Goal: Navigation & Orientation: Find specific page/section

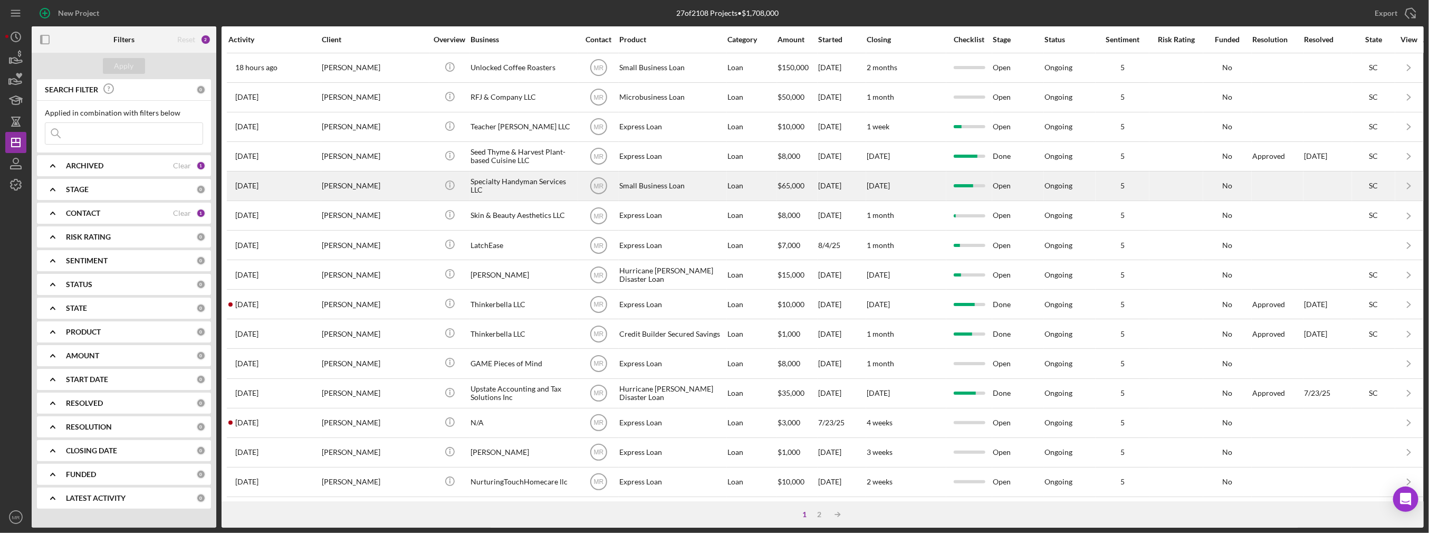
click at [429, 184] on td "Icon/Info" at bounding box center [449, 186] width 41 height 30
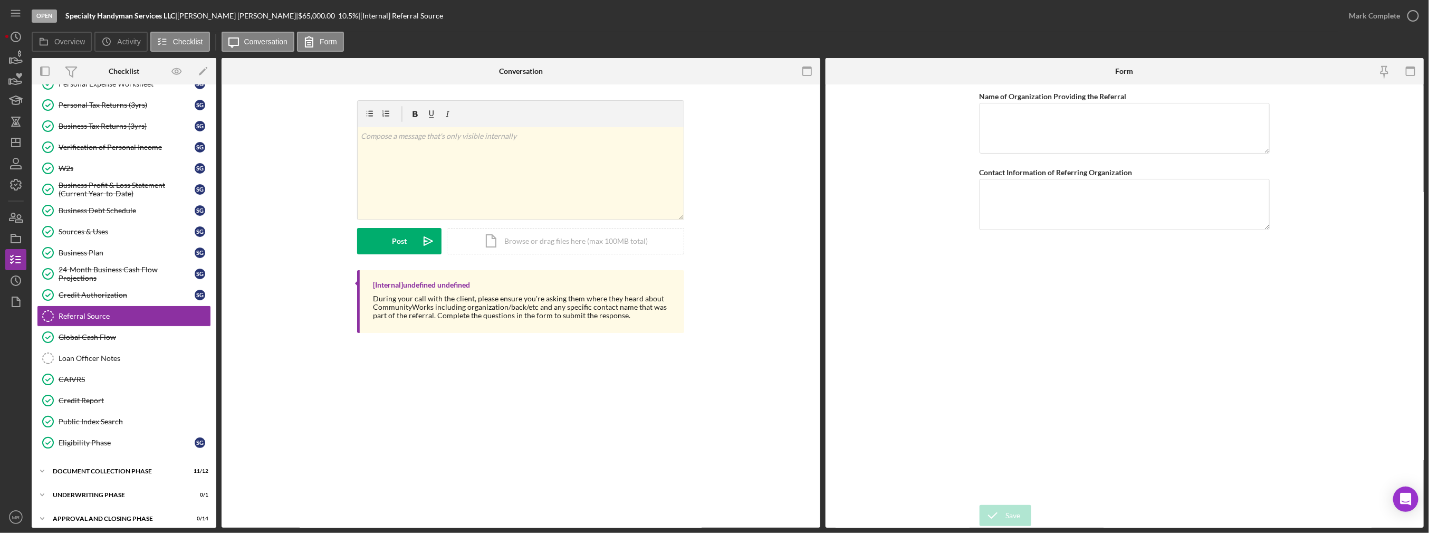
scroll to position [124, 0]
click at [22, 278] on icon "Icon/History" at bounding box center [16, 280] width 26 height 26
click at [14, 214] on icon "button" at bounding box center [12, 216] width 6 height 7
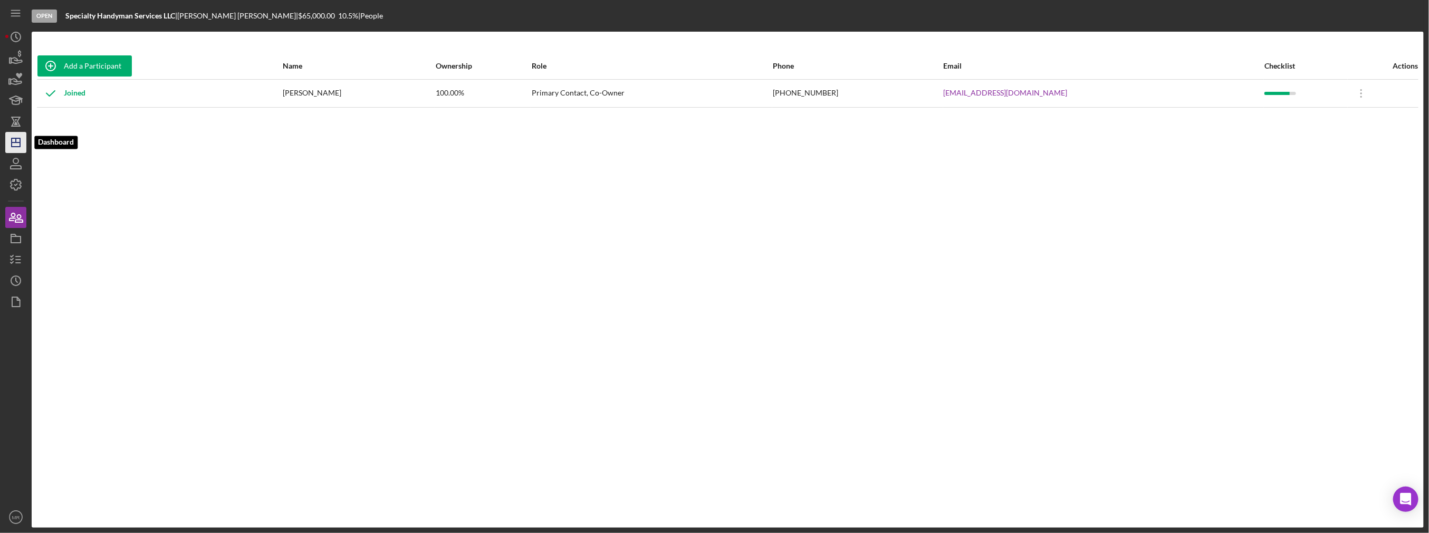
click at [20, 146] on polygon "button" at bounding box center [16, 142] width 8 height 8
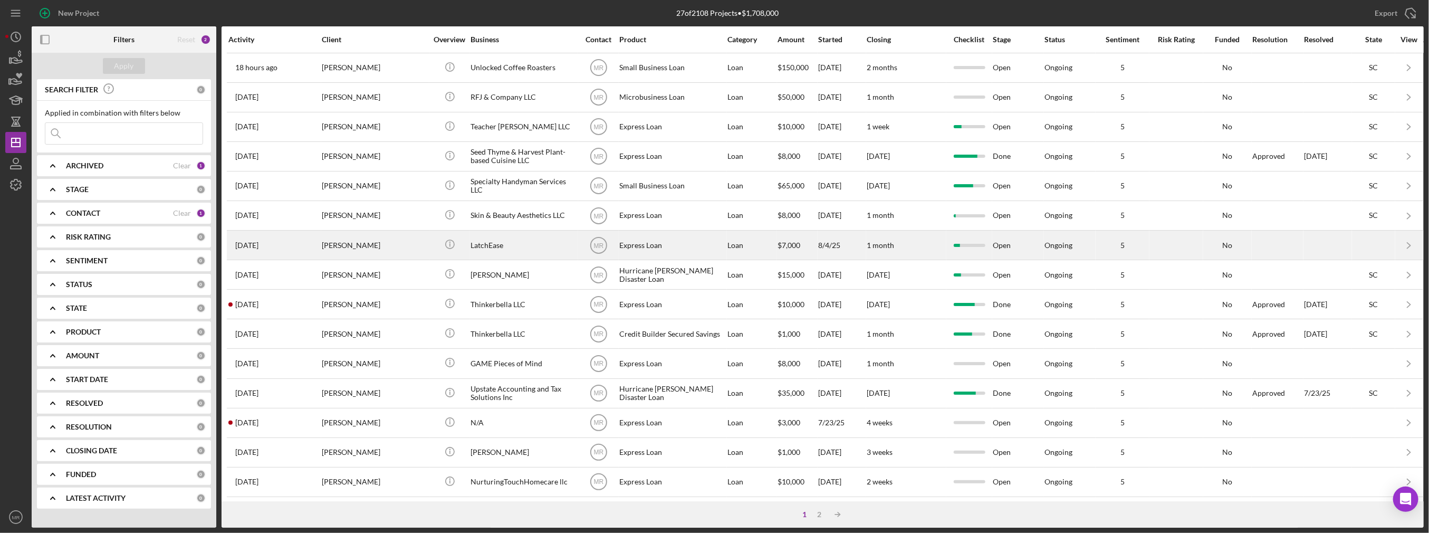
scroll to position [53, 0]
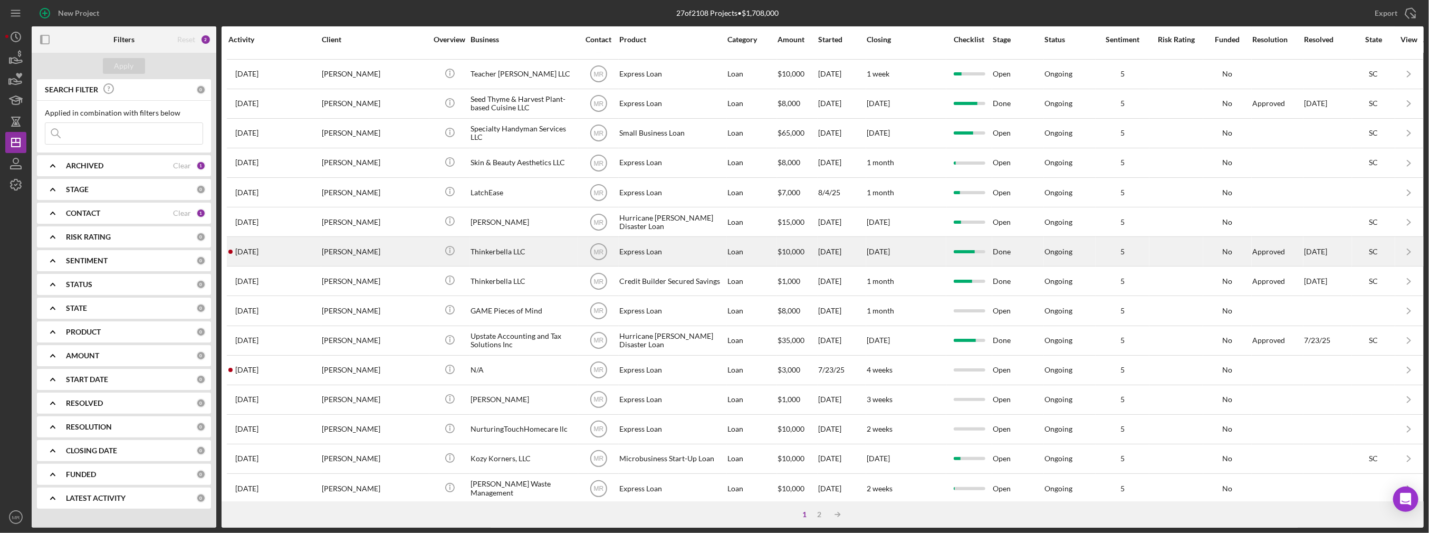
click at [509, 256] on div "Thinkerbella LLC" at bounding box center [522, 251] width 105 height 28
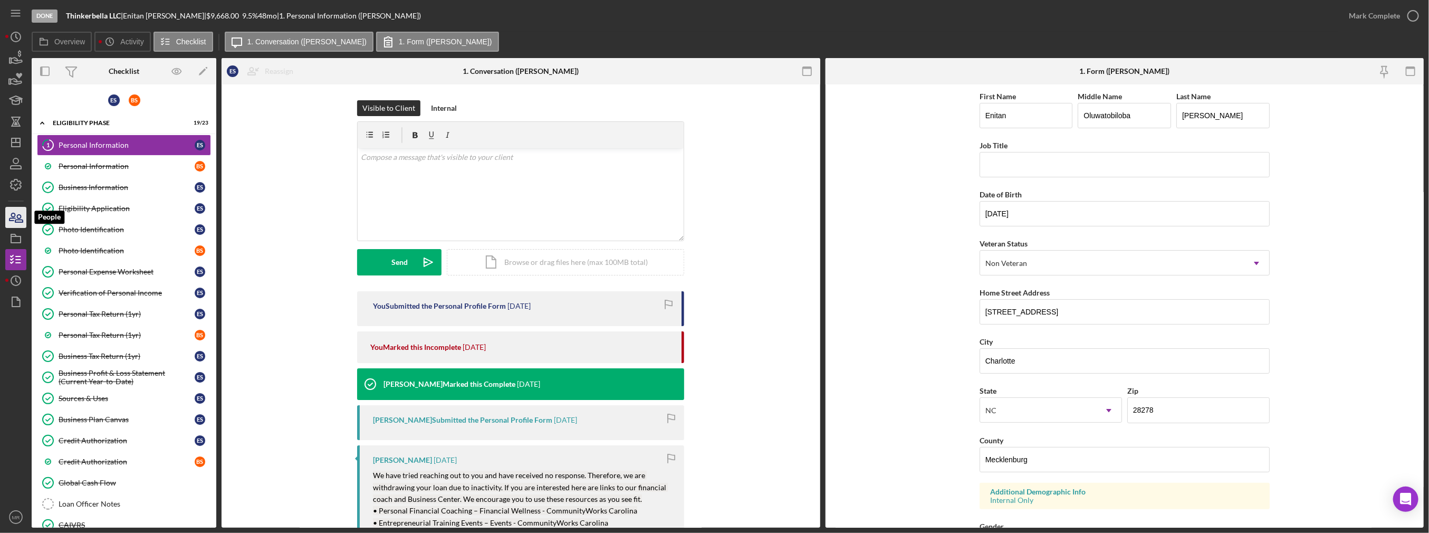
click at [25, 219] on icon "button" at bounding box center [16, 217] width 26 height 26
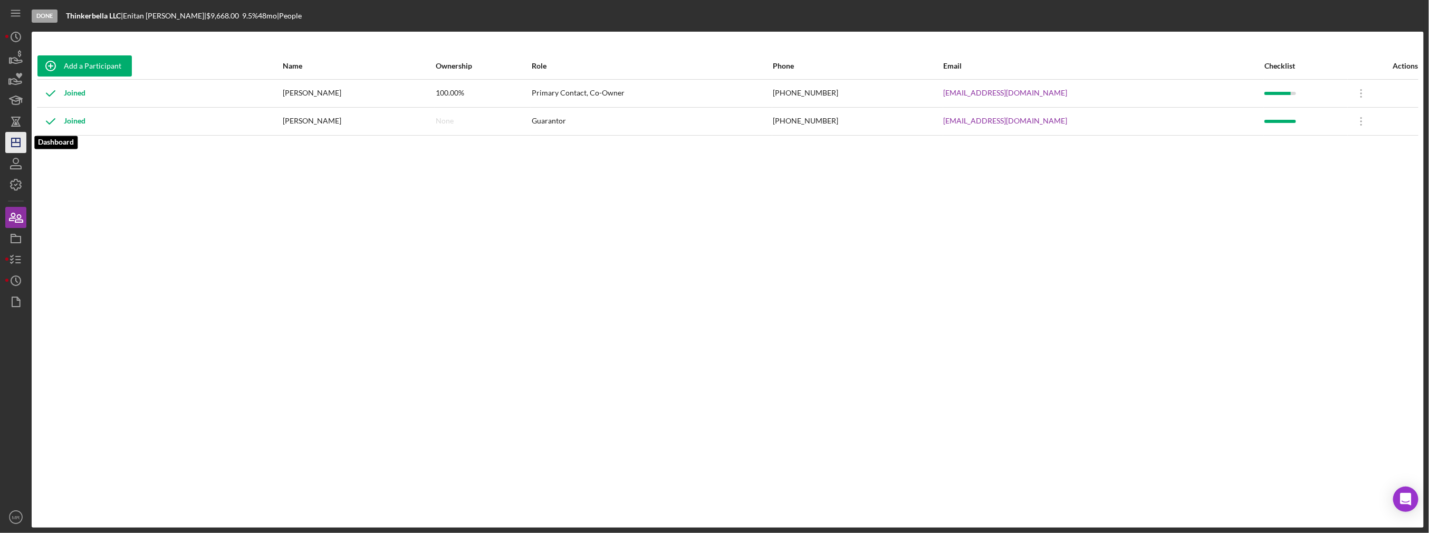
click at [9, 152] on icon "Icon/Dashboard" at bounding box center [16, 142] width 26 height 26
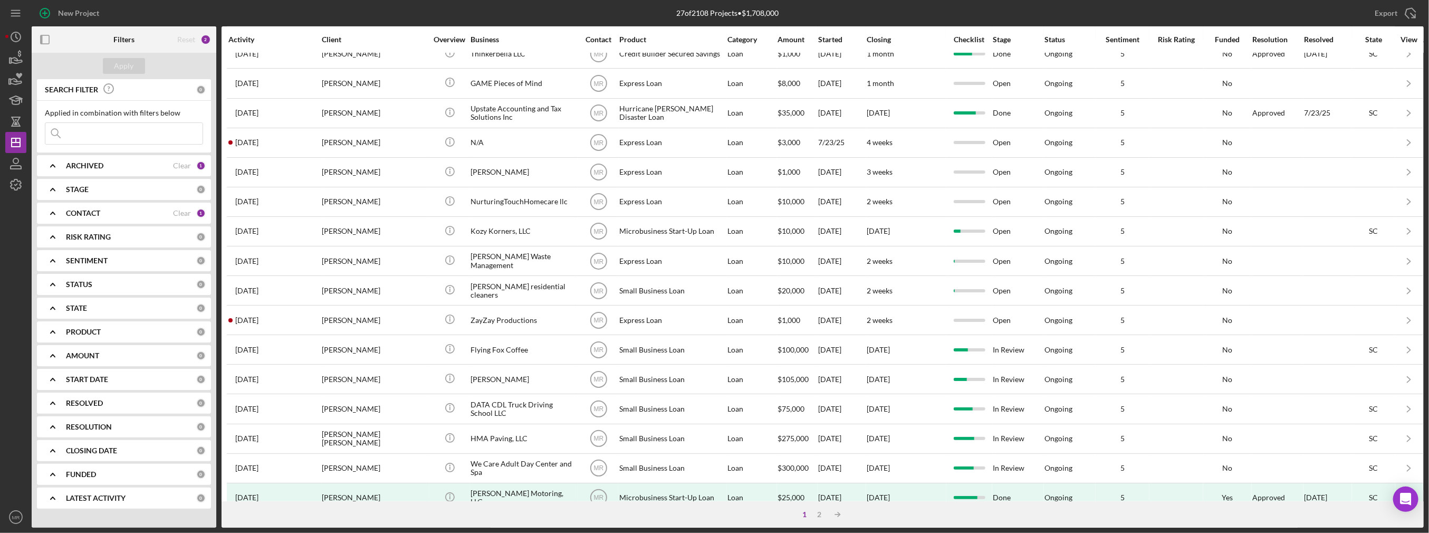
scroll to position [296, 0]
